Goal: Task Accomplishment & Management: Complete application form

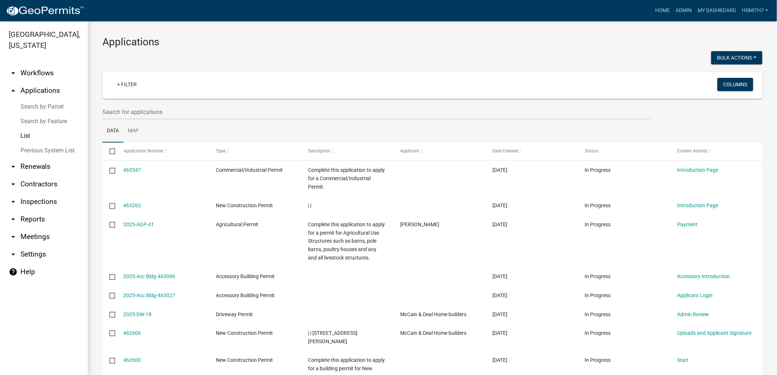
click at [214, 104] on wm-filter-builder "+ Filter Columns" at bounding box center [432, 96] width 660 height 48
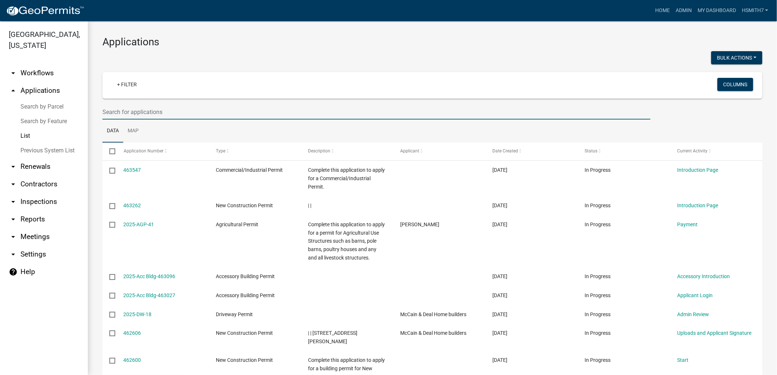
click at [190, 112] on input "text" at bounding box center [376, 112] width 548 height 15
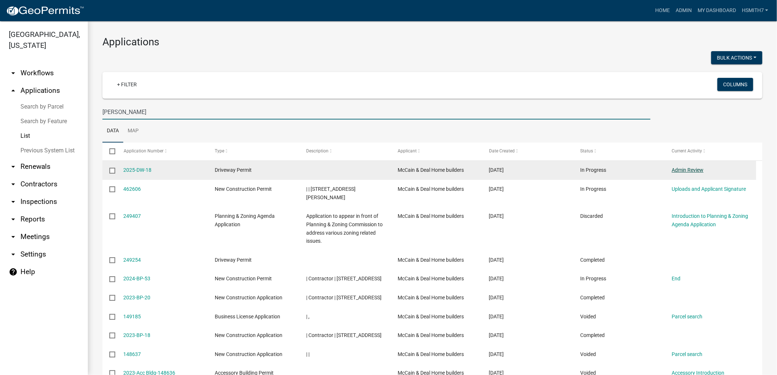
type input "[PERSON_NAME]"
click at [682, 169] on link "Admin Review" at bounding box center [687, 170] width 32 height 6
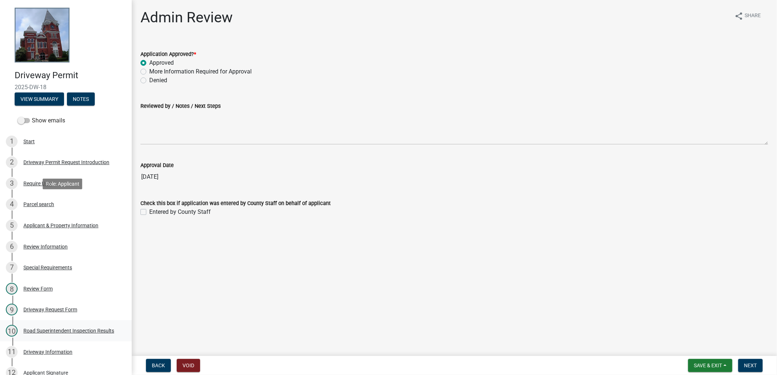
scroll to position [122, 0]
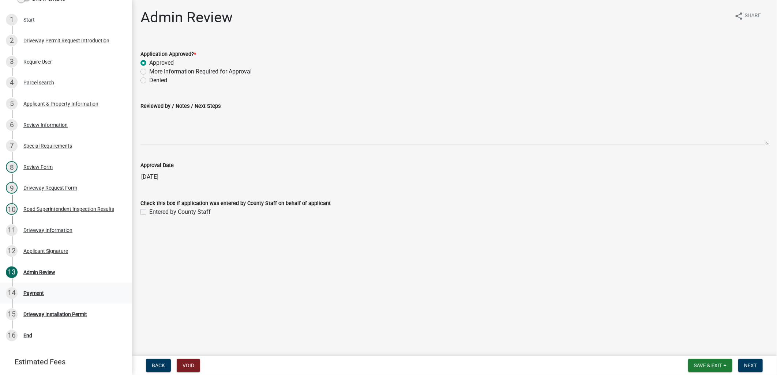
click at [38, 294] on div "Payment" at bounding box center [33, 293] width 20 height 5
click at [755, 365] on span "Next" at bounding box center [750, 366] width 13 height 6
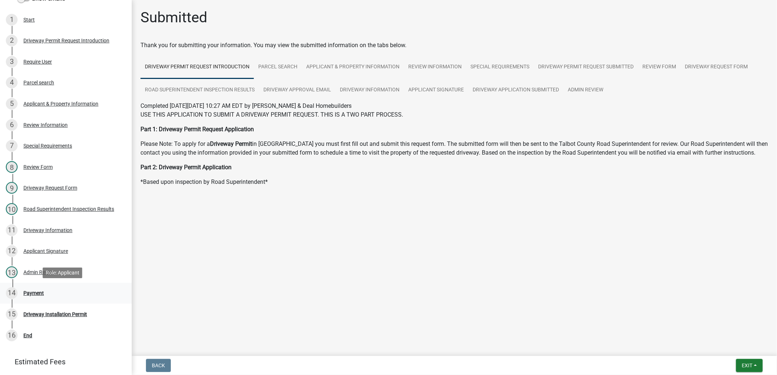
click at [69, 297] on div "14 Payment" at bounding box center [63, 293] width 114 height 12
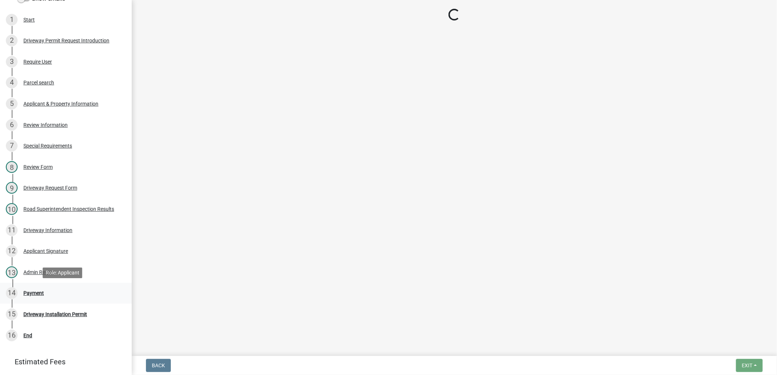
select select "3: 3"
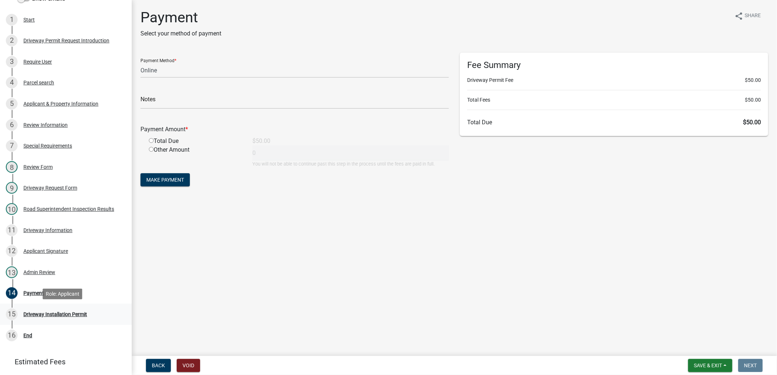
click at [57, 314] on div "Driveway Installation Permit" at bounding box center [55, 314] width 64 height 5
